Goal: Information Seeking & Learning: Find specific fact

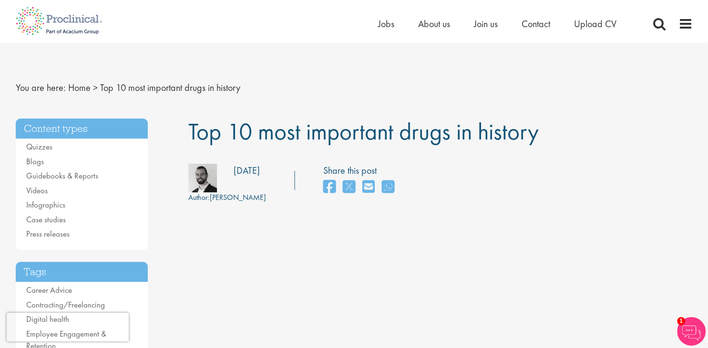
drag, startPoint x: 401, startPoint y: 131, endPoint x: 544, endPoint y: 147, distance: 143.5
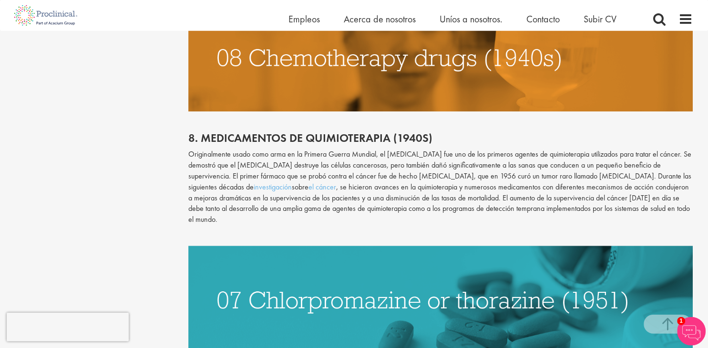
scroll to position [1024, 0]
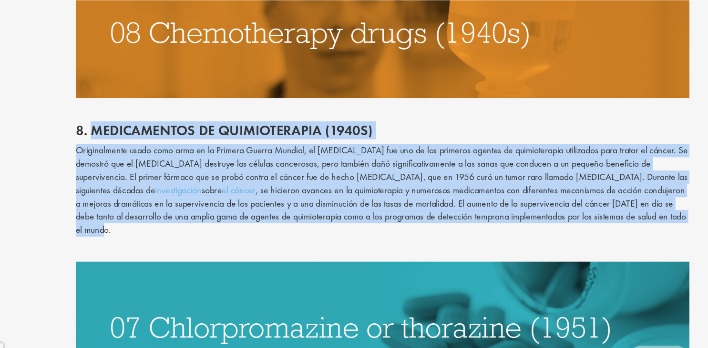
drag, startPoint x: 204, startPoint y: 136, endPoint x: 671, endPoint y: 213, distance: 474.0
click at [671, 213] on div "8. Medicamentos de quimioterapia (1940s) Originalmente usado como arma en la Pr…" at bounding box center [440, 179] width 519 height 134
copy div "Loremipsumdo si ametconsectet (4661a) Elitseddoeius tempo inci utla et do Magna…"
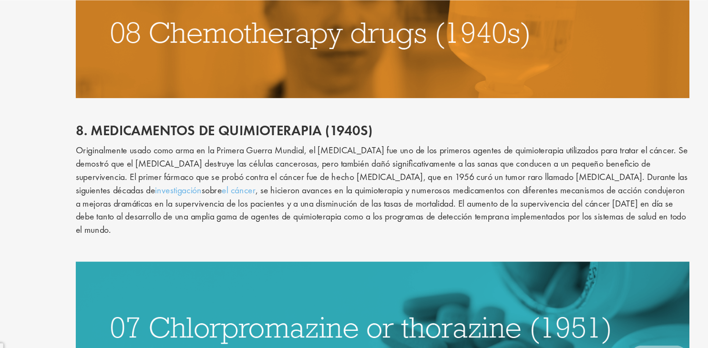
click at [455, 120] on p at bounding box center [440, 117] width 504 height 11
drag, startPoint x: 372, startPoint y: 175, endPoint x: 409, endPoint y: 178, distance: 36.3
click at [409, 178] on p "Originalmente usado como arma en la Primera Guerra Mundial, el [MEDICAL_DATA] f…" at bounding box center [440, 187] width 504 height 76
copy p "[MEDICAL_DATA]"
click at [307, 151] on p "Originalmente usado como arma en la Primera Guerra Mundial, el [MEDICAL_DATA] f…" at bounding box center [440, 187] width 504 height 76
